Goal: Task Accomplishment & Management: Manage account settings

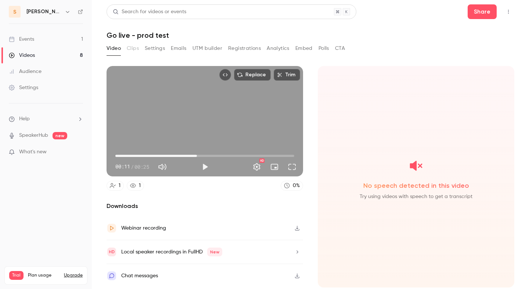
click at [62, 56] on link "Videos 8" at bounding box center [46, 55] width 92 height 16
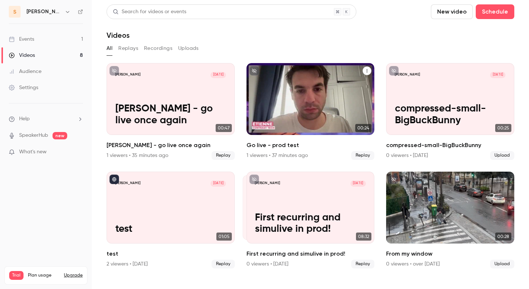
click at [370, 67] on div "Go live - prod test" at bounding box center [366, 70] width 9 height 9
click at [366, 72] on icon "Go live - prod test" at bounding box center [367, 71] width 4 height 4
click at [369, 70] on button "Go live - prod test" at bounding box center [366, 70] width 9 height 9
click at [367, 73] on icon "Go live - prod test" at bounding box center [367, 71] width 4 height 4
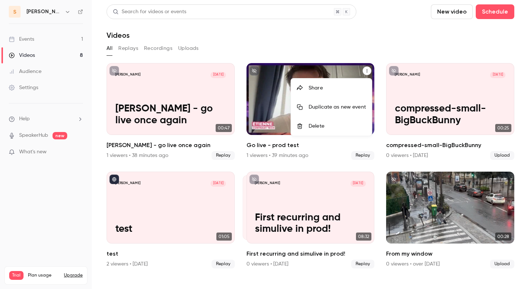
click at [315, 131] on li "Delete" at bounding box center [331, 126] width 81 height 19
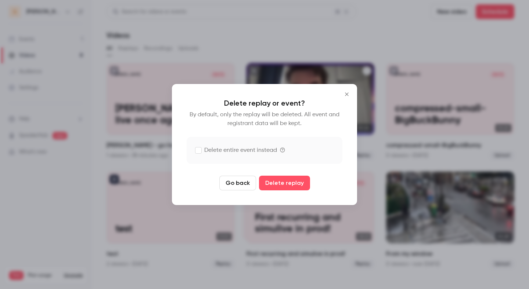
click at [258, 149] on label "Delete entire event instead" at bounding box center [235, 150] width 81 height 9
click at [280, 182] on button "Delete replay and event" at bounding box center [283, 183] width 81 height 15
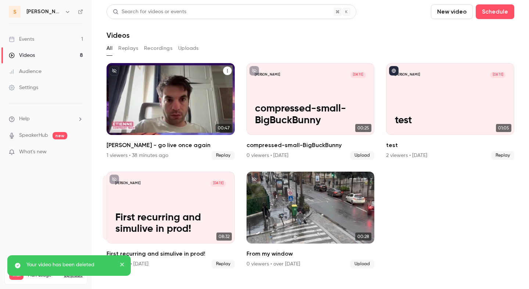
click at [226, 72] on icon "etienne - go live once again" at bounding box center [227, 71] width 4 height 4
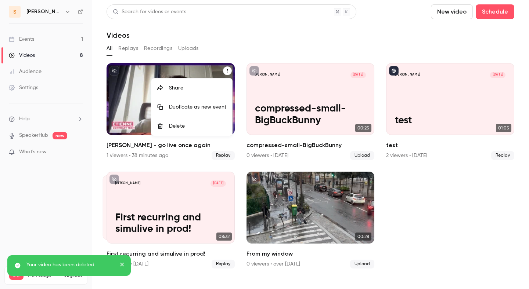
click at [215, 105] on div "Duplicate as new event" at bounding box center [197, 107] width 57 height 7
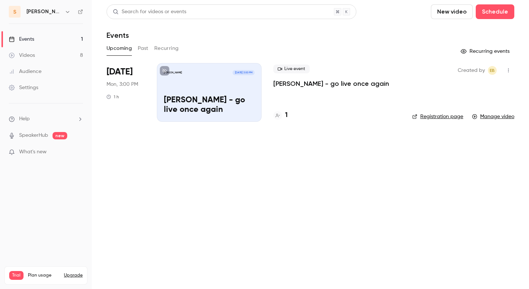
click at [70, 58] on link "Videos 8" at bounding box center [46, 55] width 92 height 16
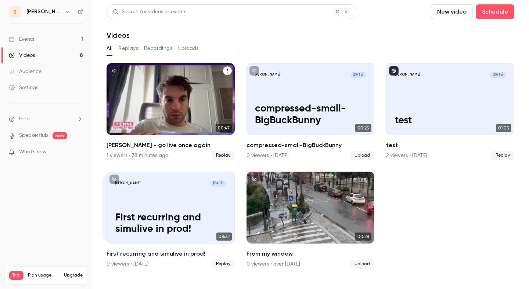
click at [228, 71] on icon "etienne - go live once again" at bounding box center [227, 71] width 4 height 4
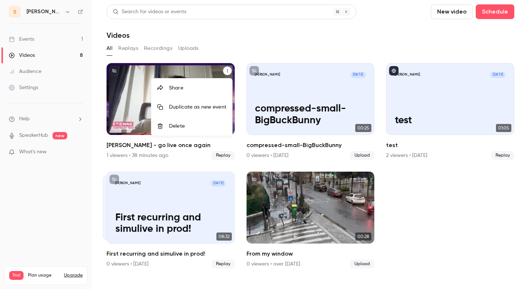
click at [211, 127] on div "Delete" at bounding box center [197, 126] width 57 height 7
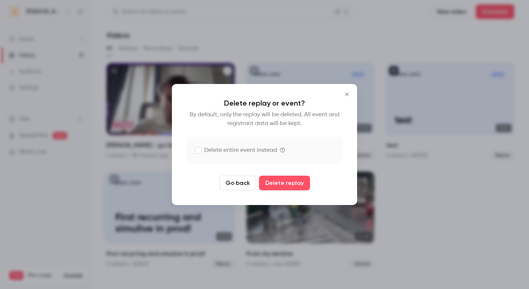
click at [238, 148] on label "Delete entire event instead" at bounding box center [235, 150] width 81 height 9
click at [277, 186] on button "Delete replay and event" at bounding box center [283, 183] width 81 height 15
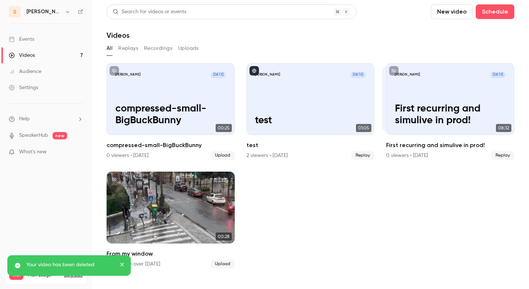
click at [61, 41] on link "Events" at bounding box center [46, 39] width 92 height 16
